Goal: Information Seeking & Learning: Learn about a topic

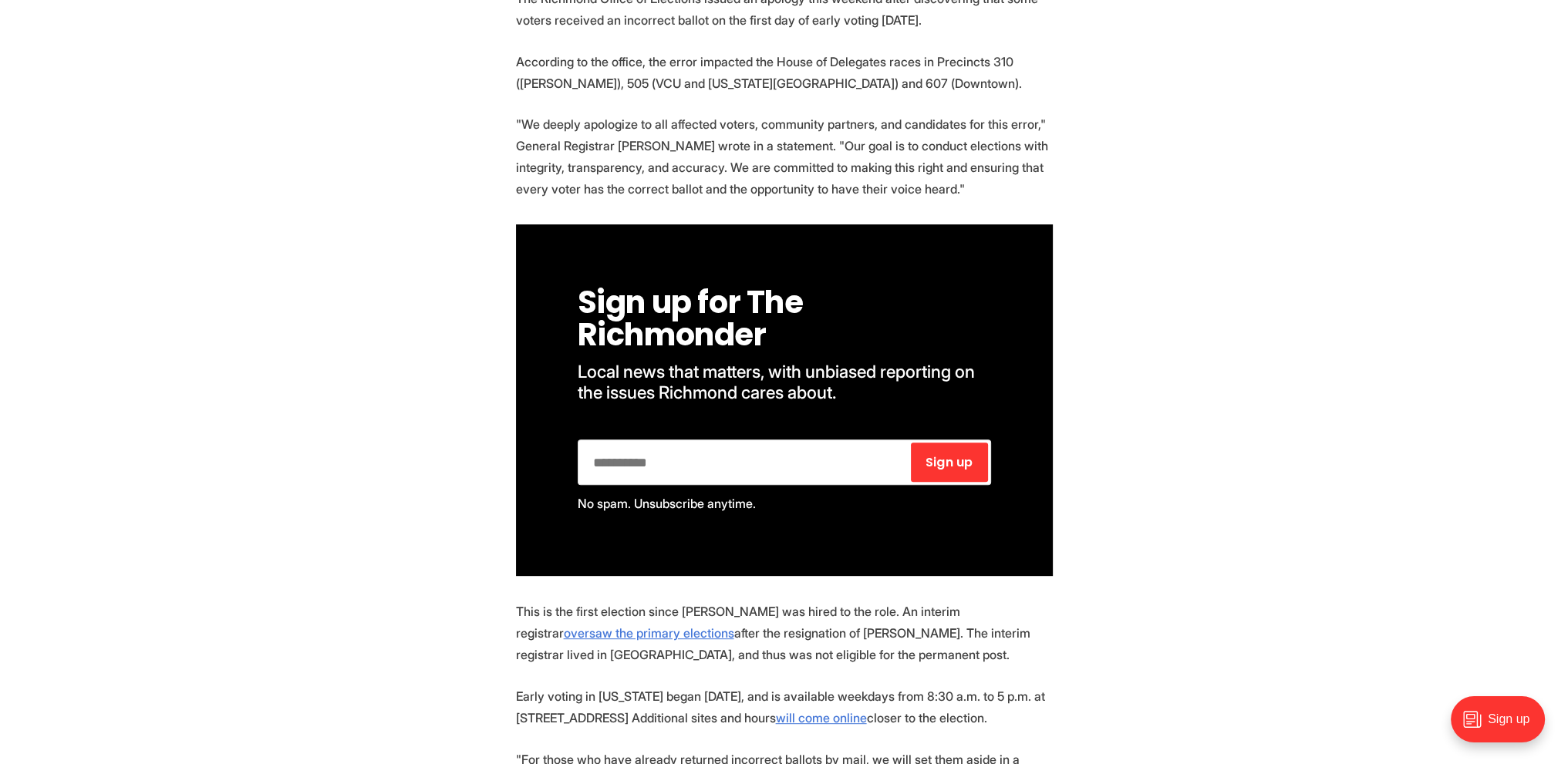
scroll to position [848, 0]
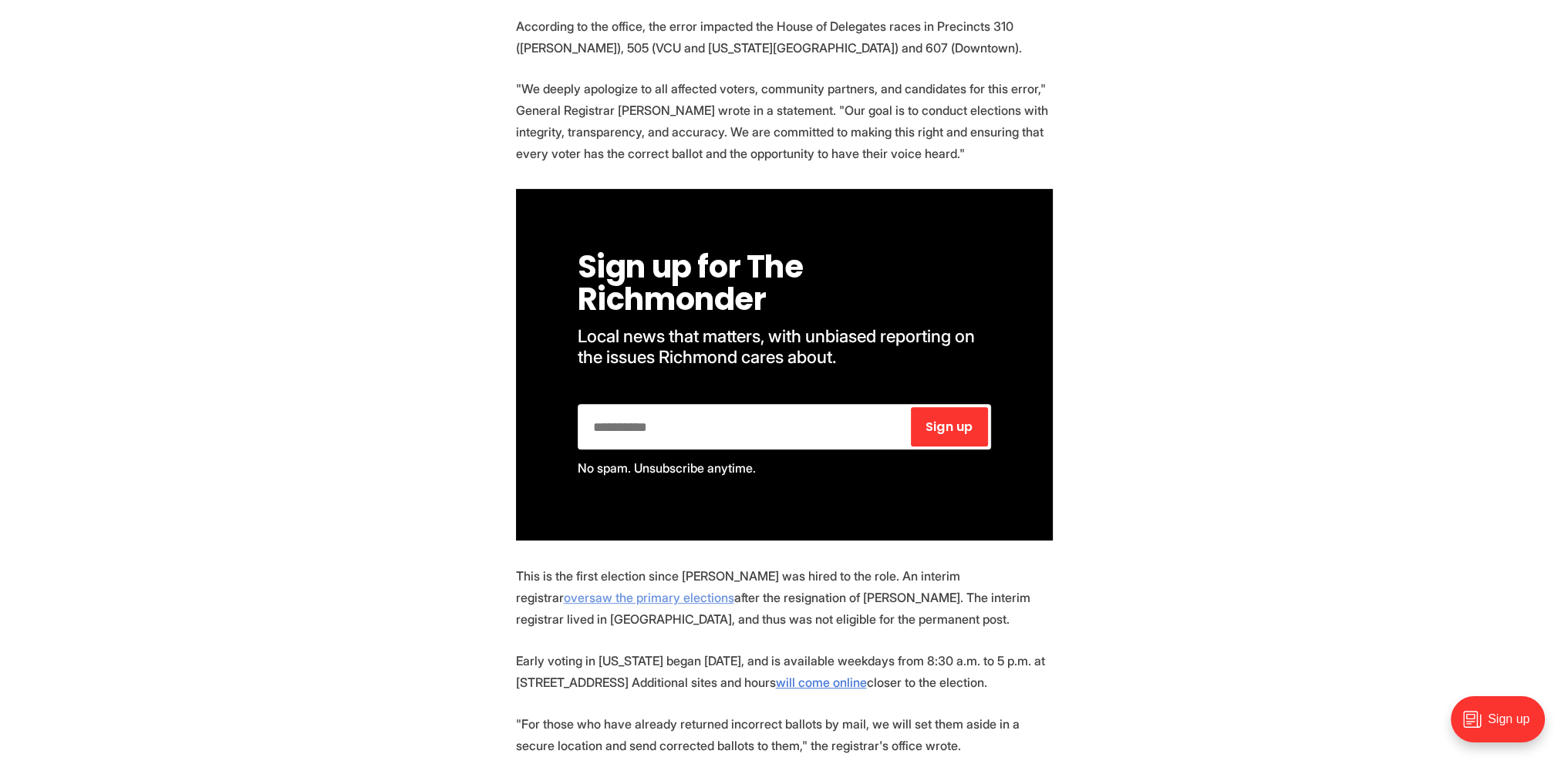
click at [734, 589] on link "oversaw the primary elections" at bounding box center [649, 597] width 170 height 15
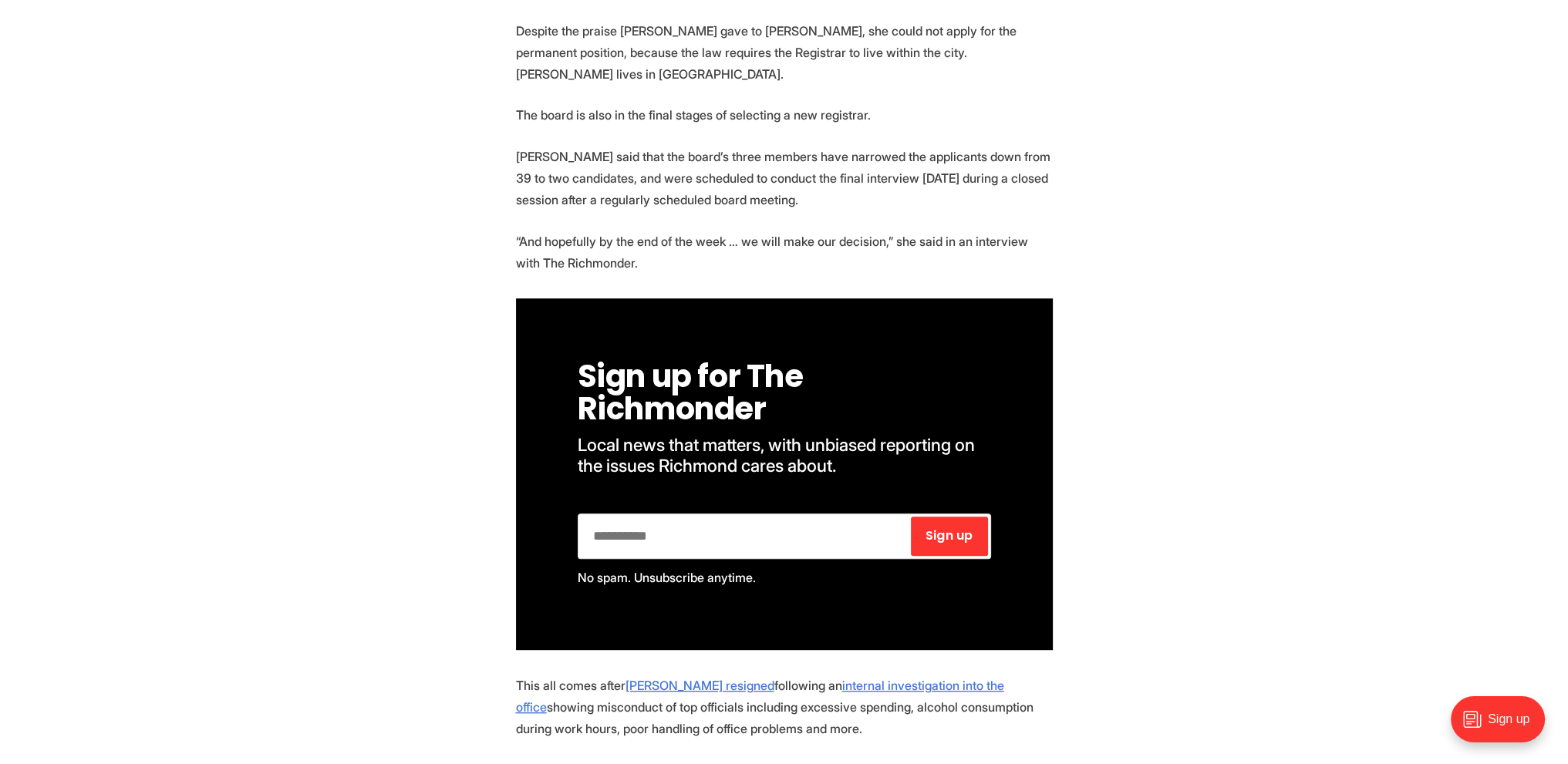
scroll to position [1156, 0]
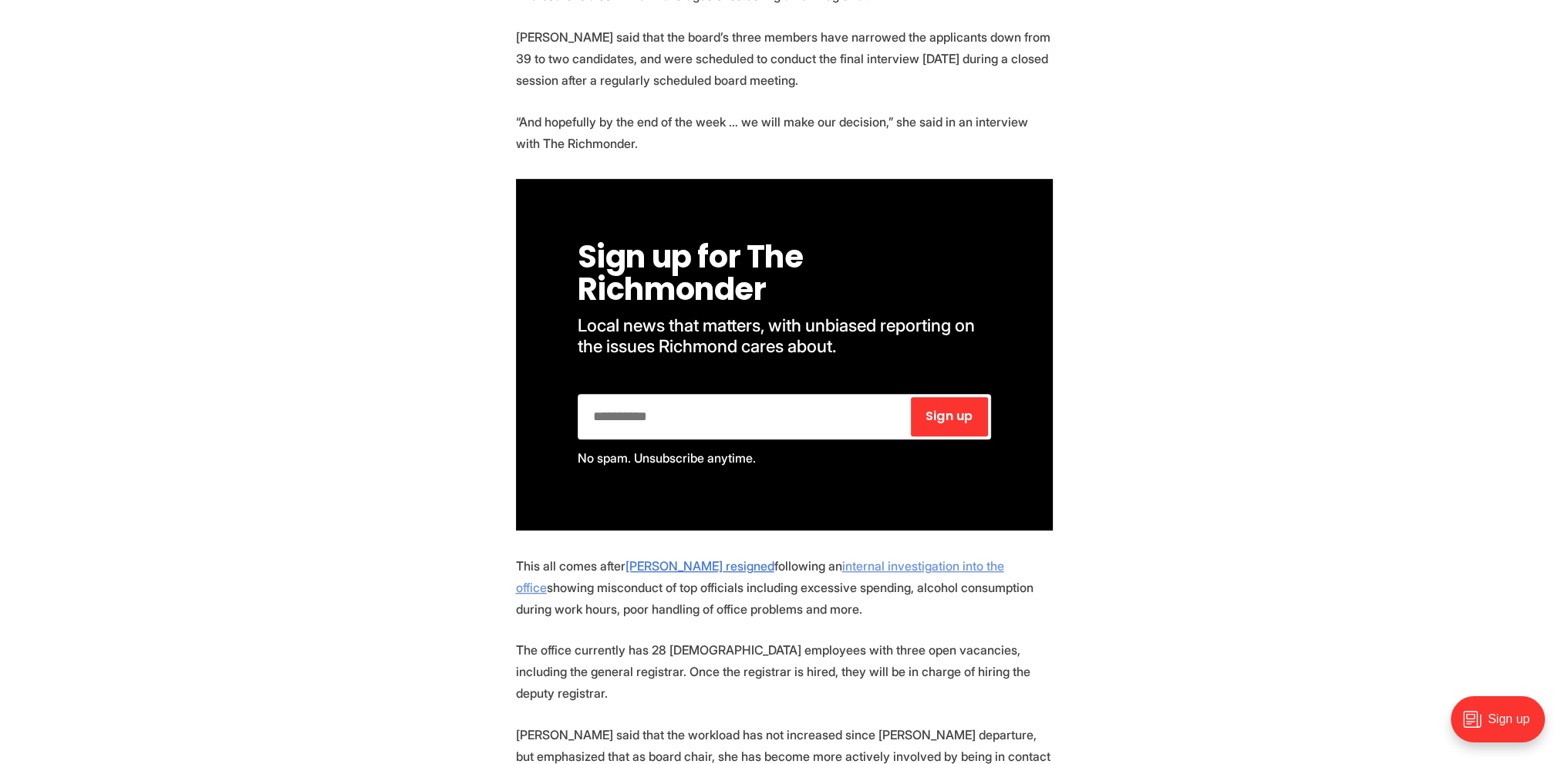
click at [814, 558] on u "internal investigation into the office" at bounding box center [760, 576] width 488 height 37
